Goal: Navigation & Orientation: Find specific page/section

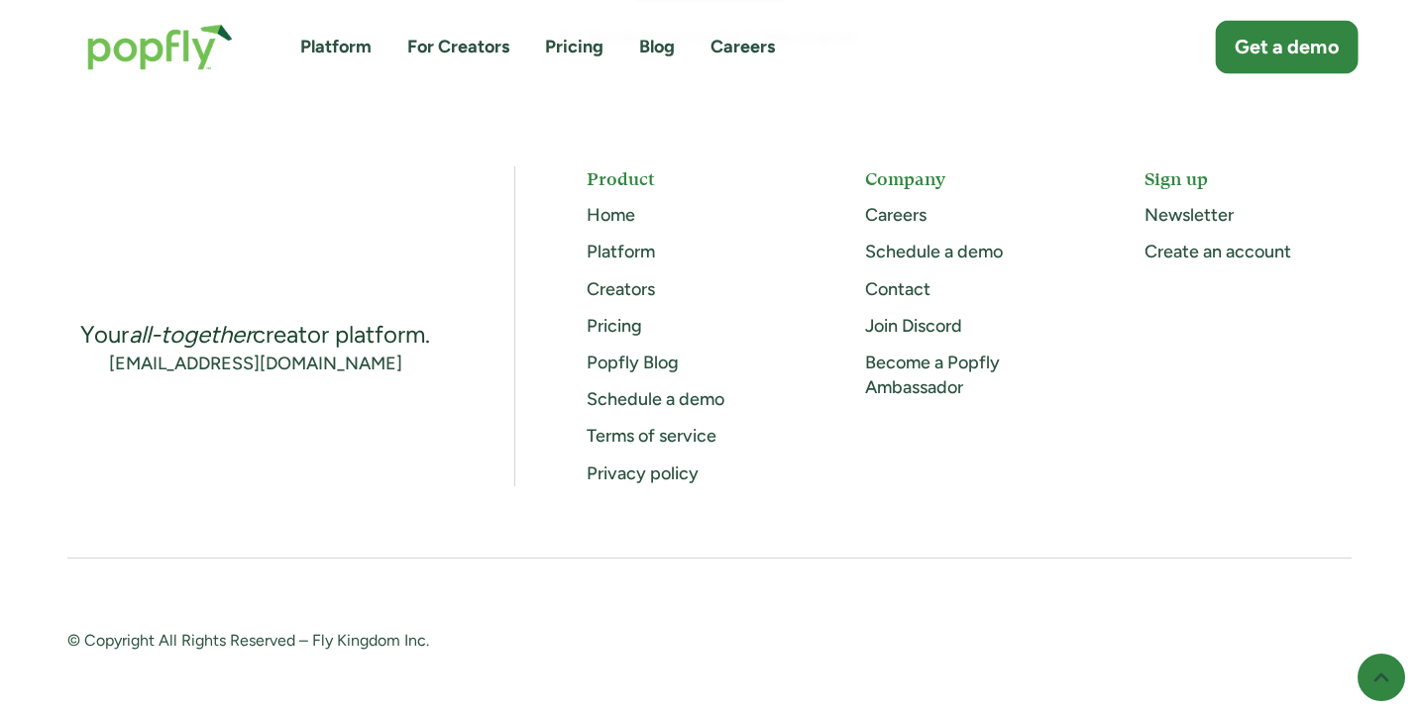
scroll to position [5703, 0]
click at [332, 47] on link "Platform" at bounding box center [335, 47] width 71 height 25
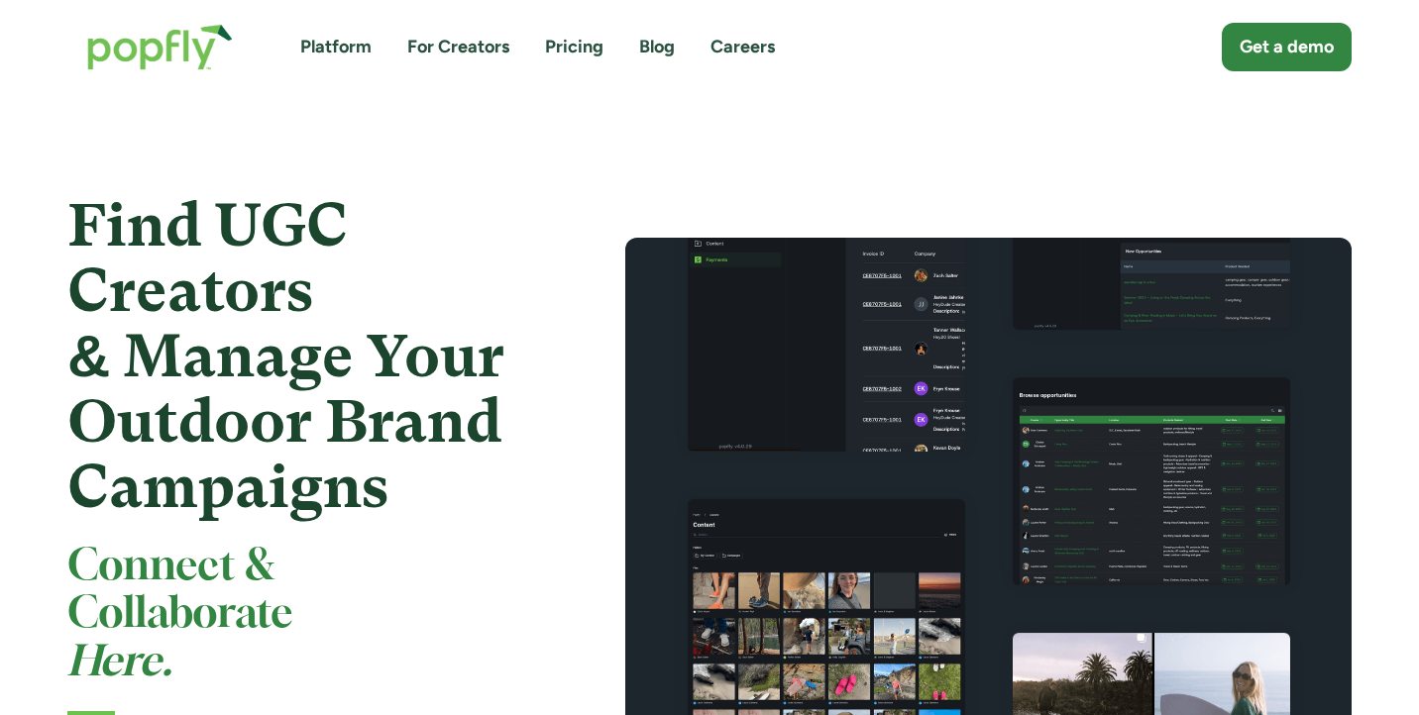
click at [131, 54] on img "home" at bounding box center [159, 47] width 185 height 86
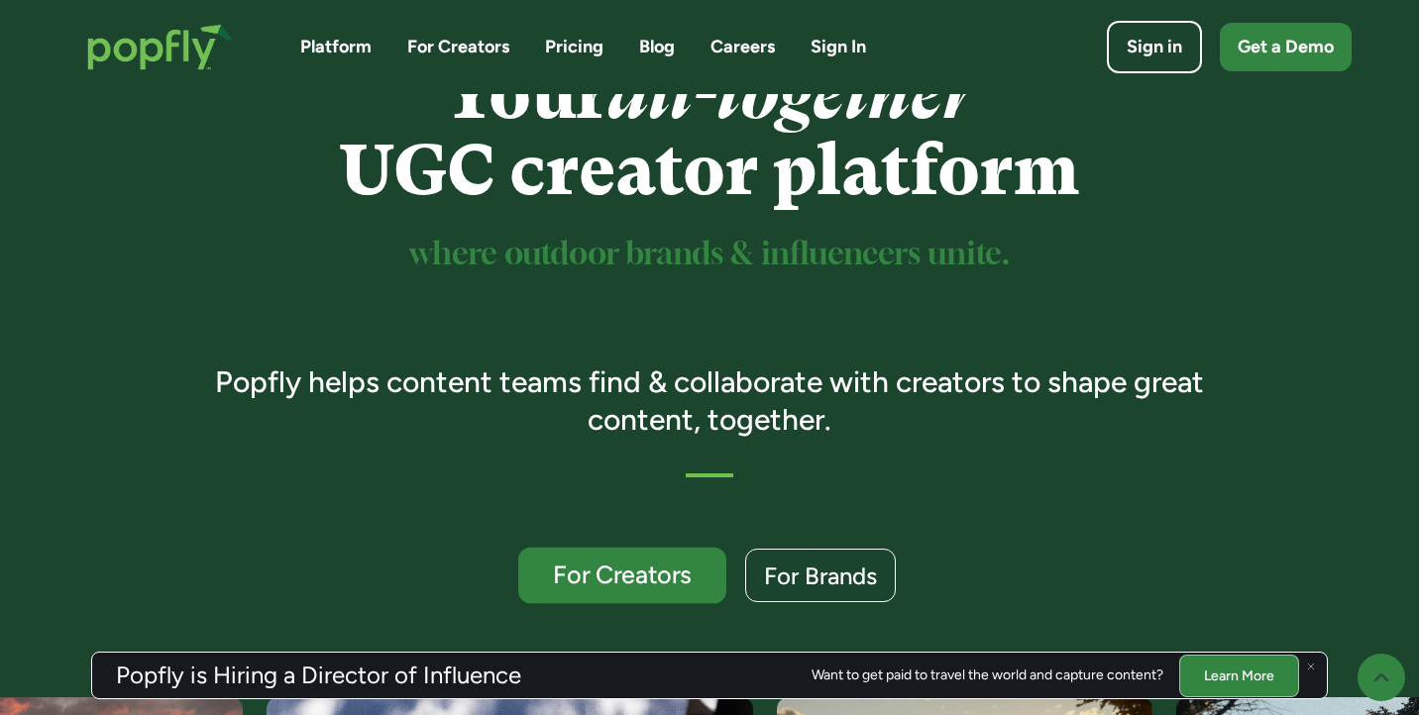
scroll to position [282, 0]
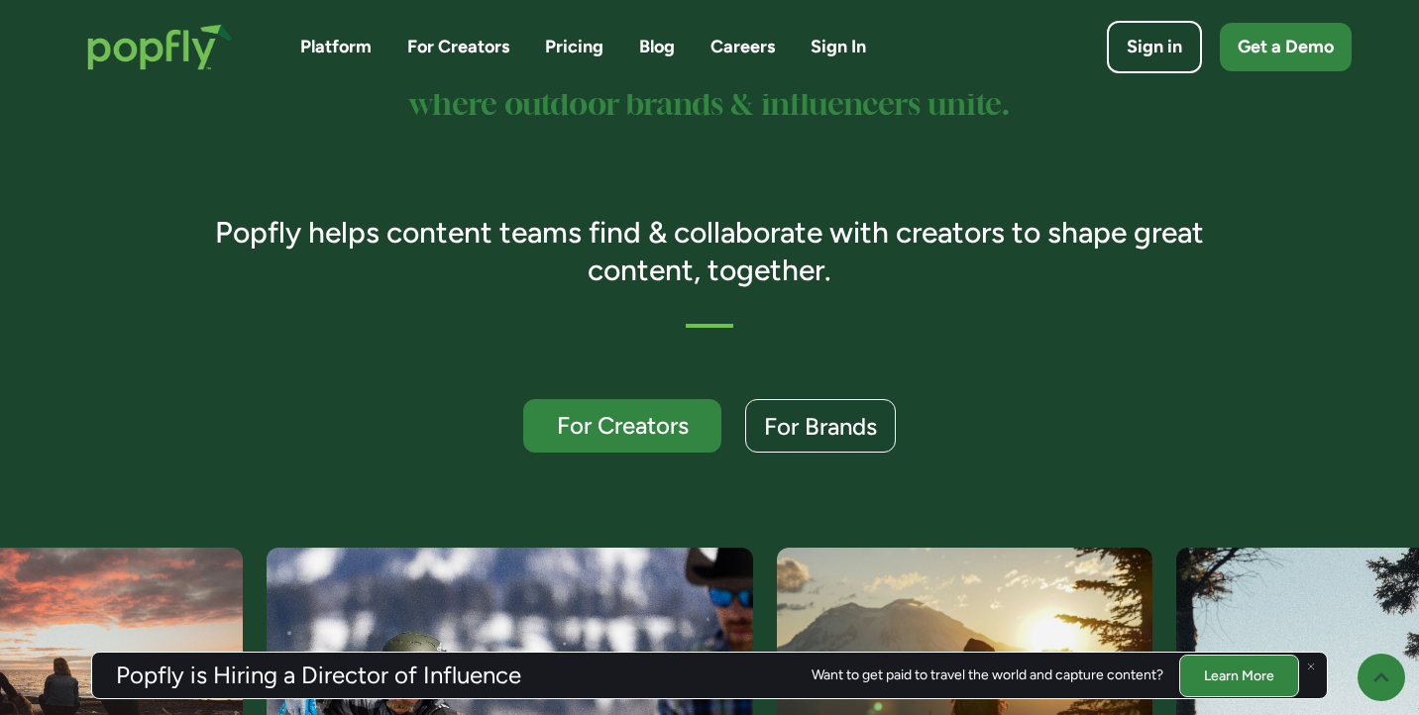
click at [1194, 692] on link "Learn More" at bounding box center [1239, 675] width 120 height 43
